Goal: Transaction & Acquisition: Purchase product/service

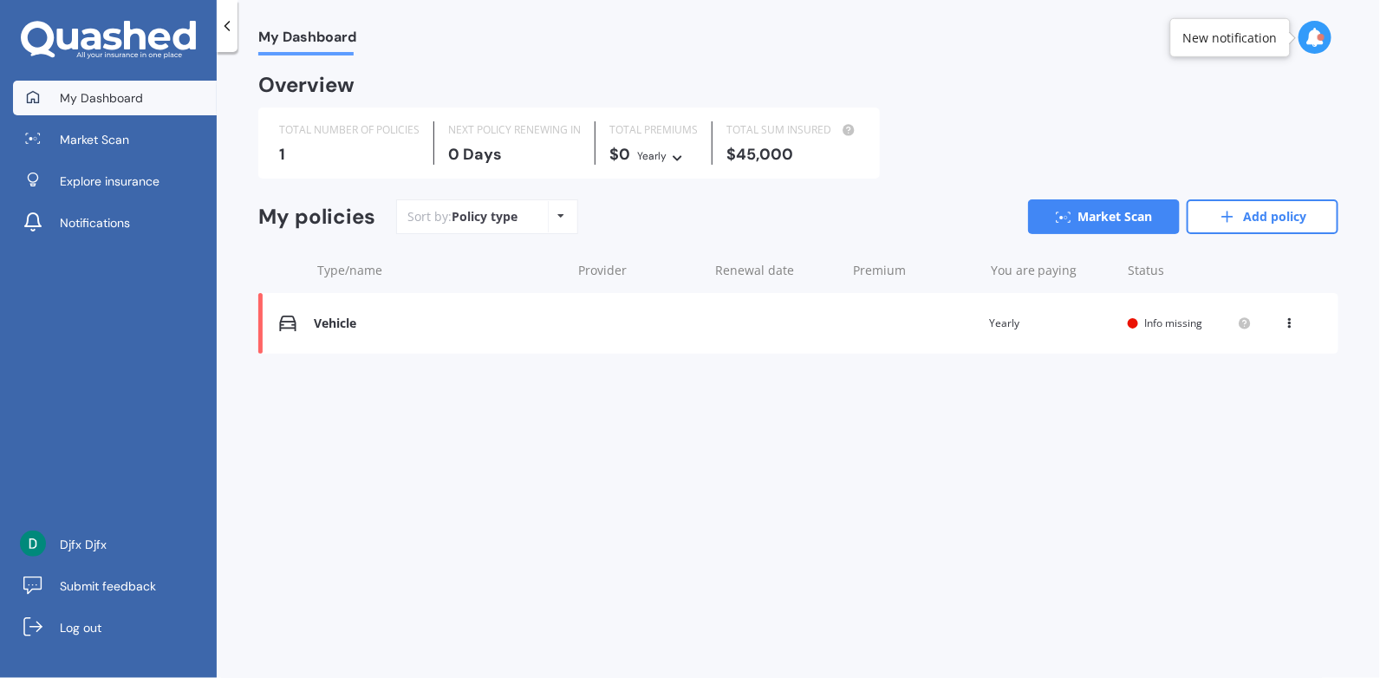
click at [334, 318] on div "Vehicle" at bounding box center [438, 323] width 248 height 15
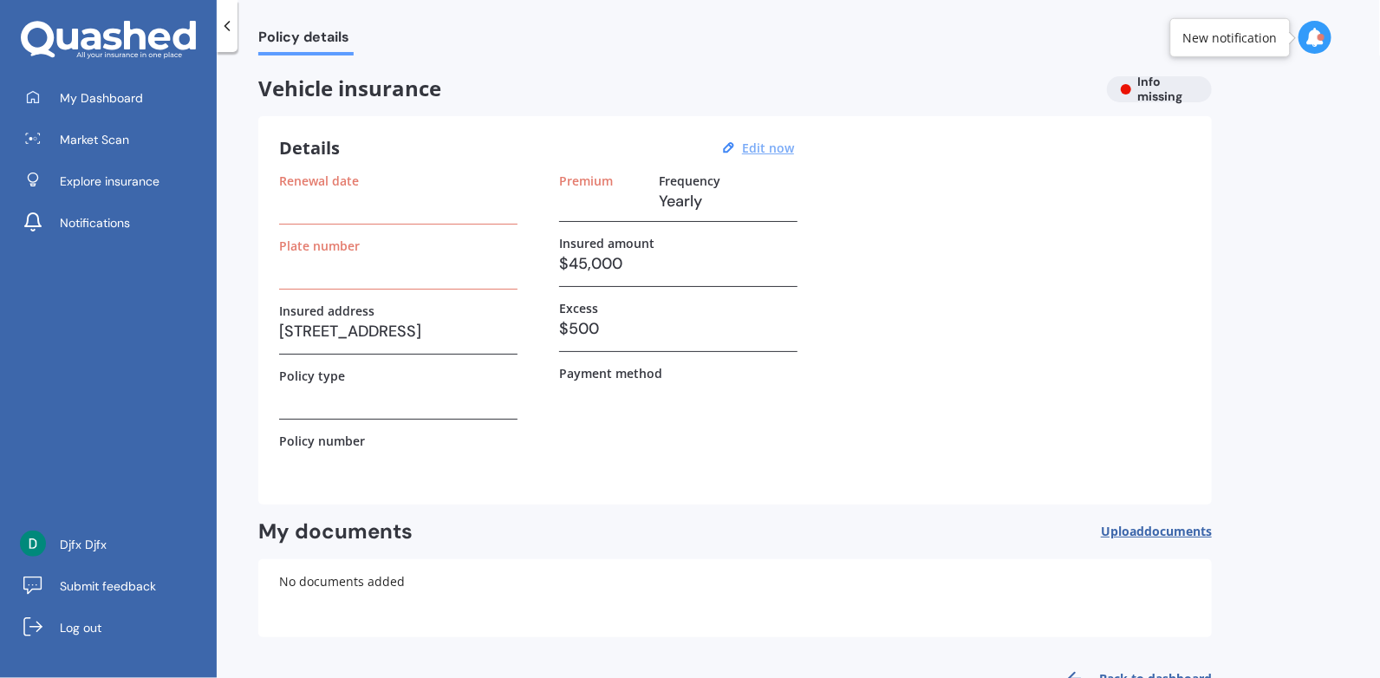
click at [777, 150] on u "Edit now" at bounding box center [768, 148] width 52 height 16
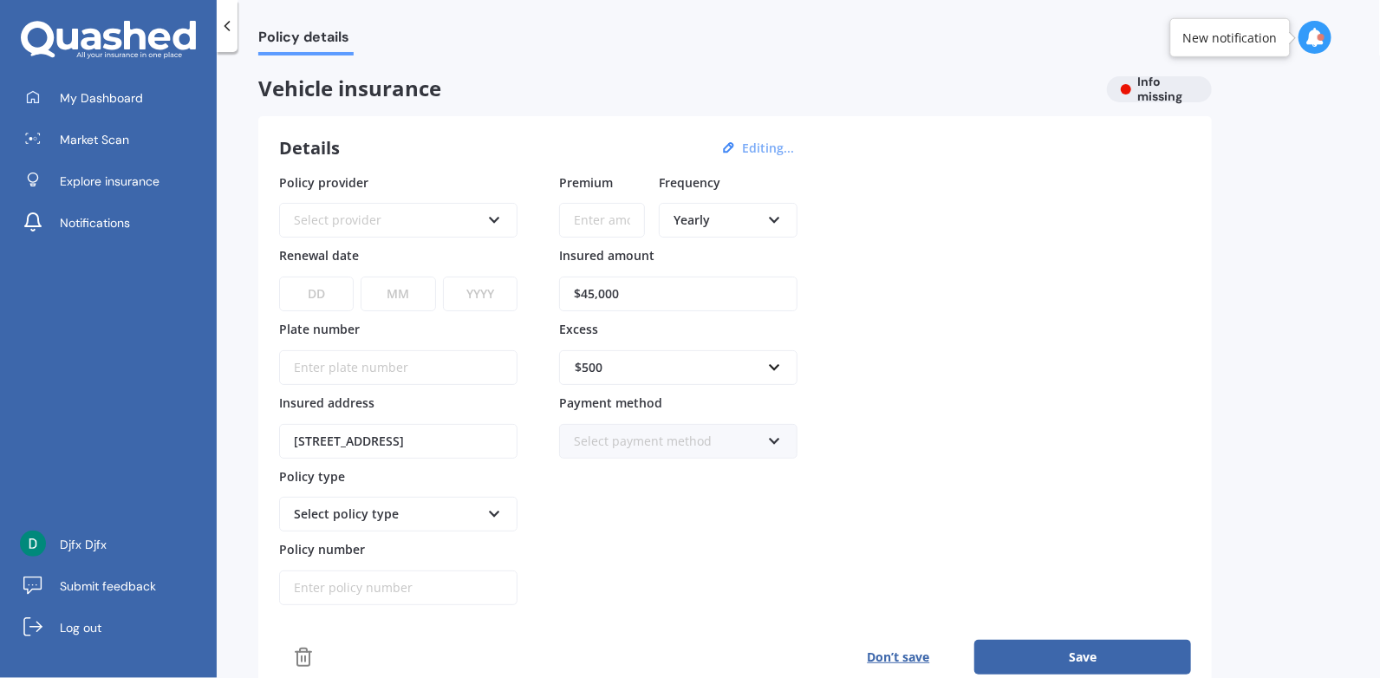
click at [493, 218] on icon at bounding box center [494, 217] width 15 height 12
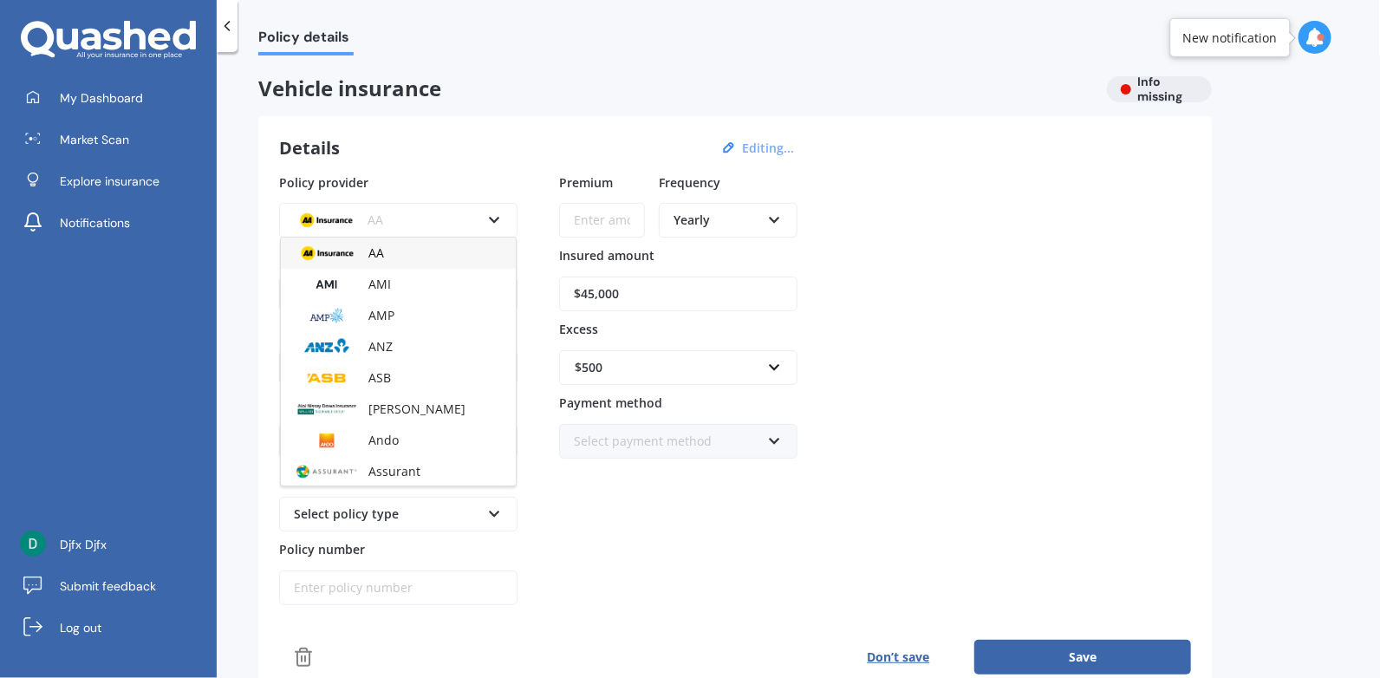
click at [1072, 216] on div "Policy provider AA AA AMI AMP ANZ ASB Aioi Nissay Dowa Ando Assurant Autosure B…" at bounding box center [735, 389] width 912 height 433
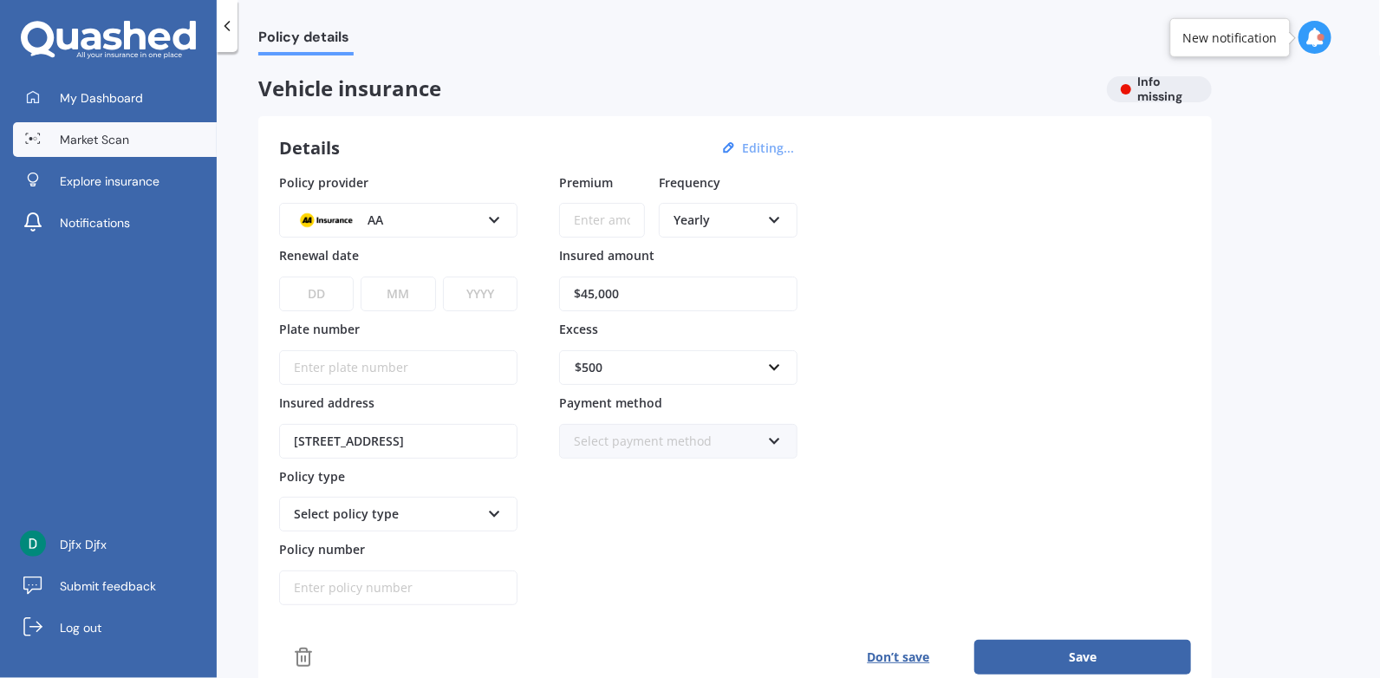
click at [93, 141] on span "Market Scan" at bounding box center [94, 139] width 69 height 17
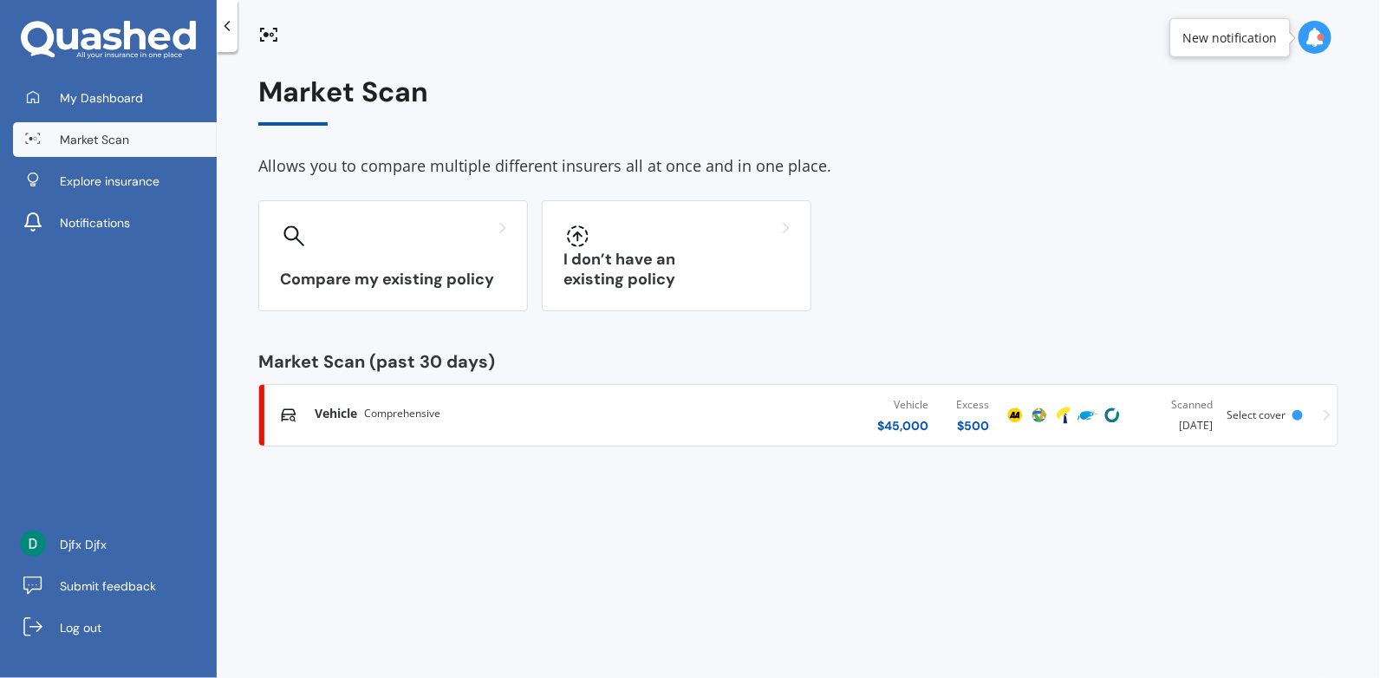
click at [1269, 415] on span "Select cover" at bounding box center [1256, 414] width 59 height 15
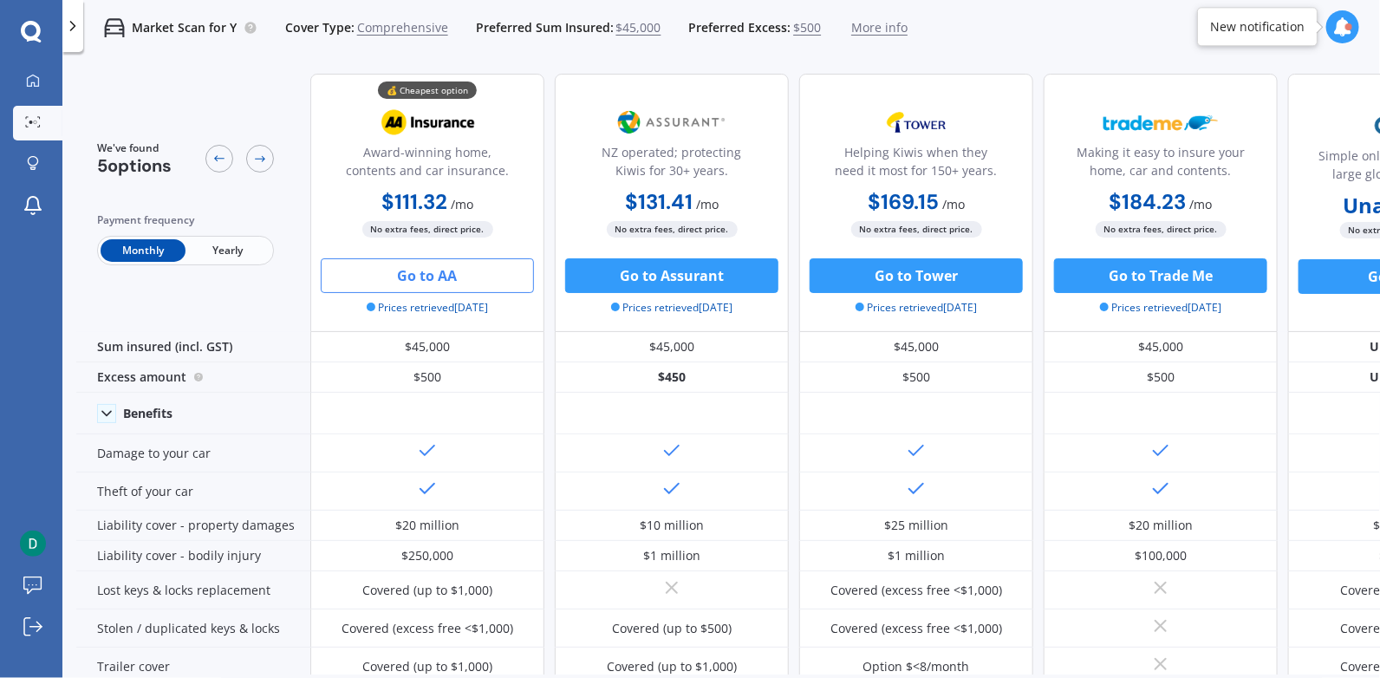
click at [429, 267] on button "Go to AA" at bounding box center [427, 275] width 213 height 35
